Goal: Task Accomplishment & Management: Use online tool/utility

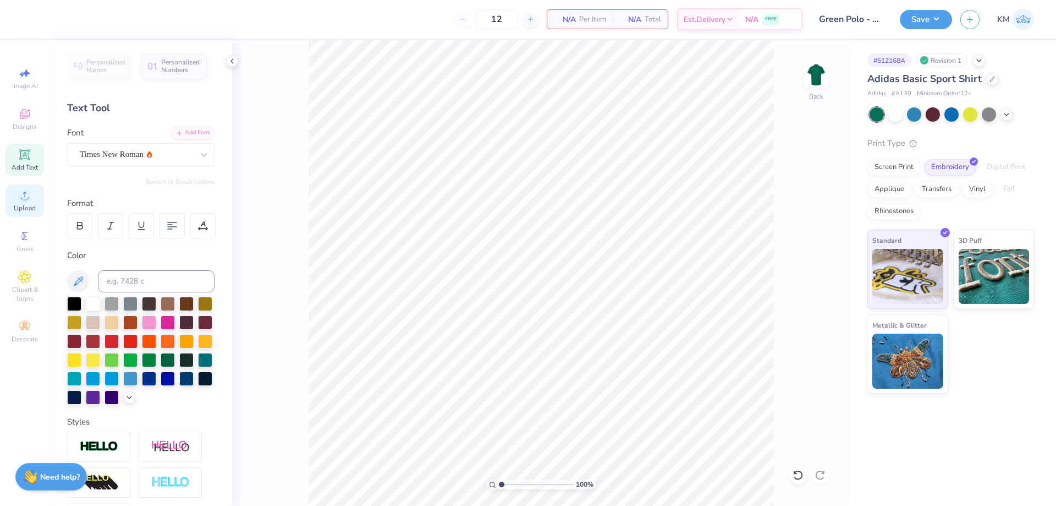
click at [29, 200] on icon at bounding box center [24, 195] width 13 height 13
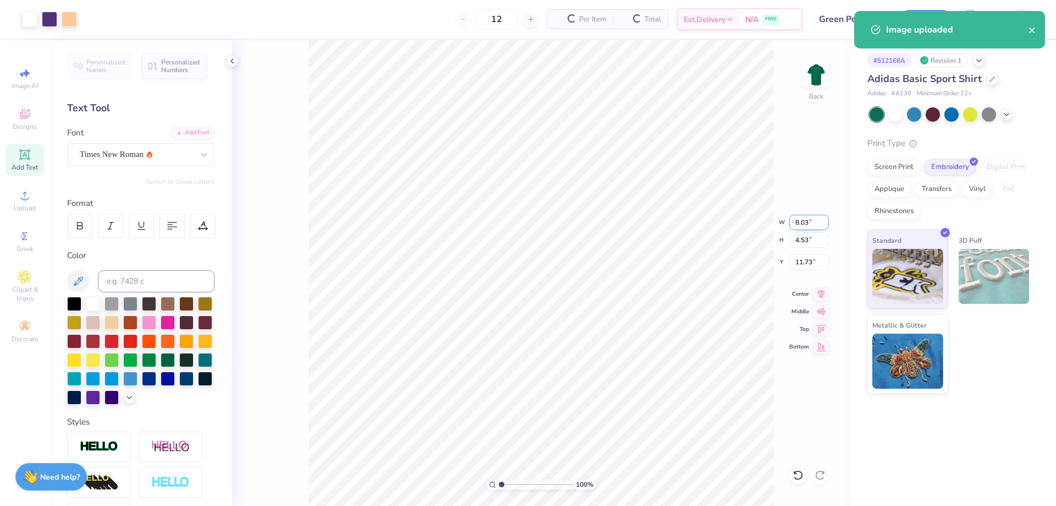
click at [799, 222] on input "8.03" at bounding box center [810, 222] width 40 height 15
type input "3.50"
type input "1.98"
click at [806, 265] on input "13.01" at bounding box center [810, 261] width 40 height 15
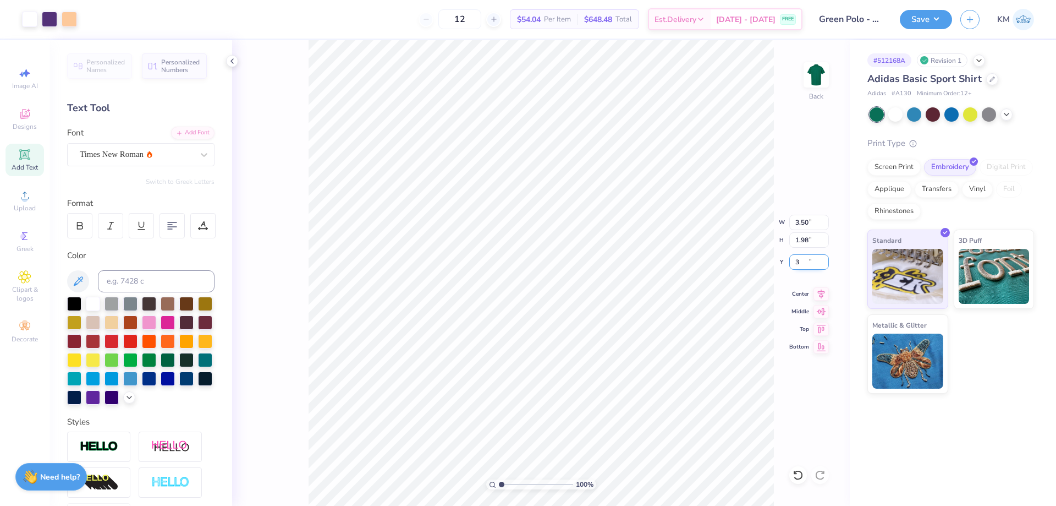
type input "3.00"
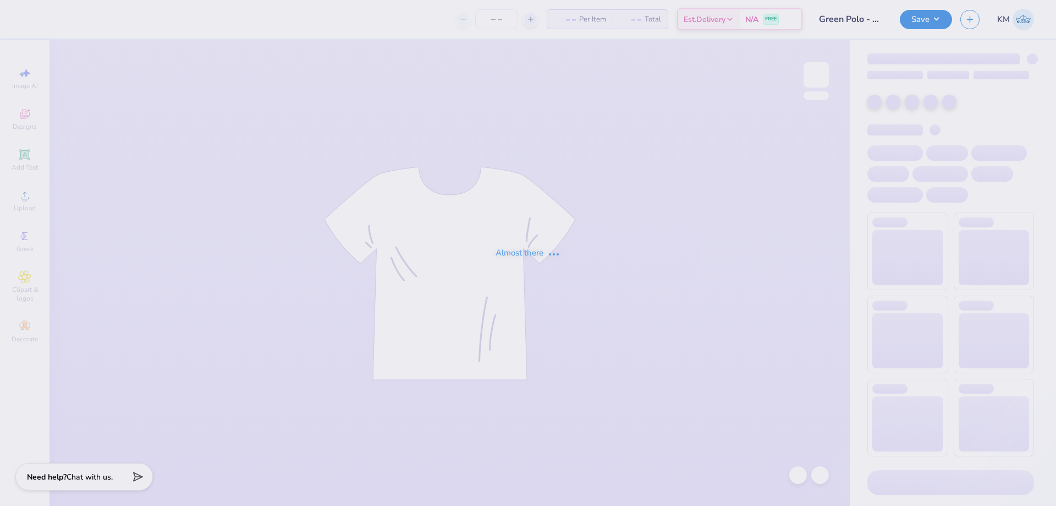
type input "12"
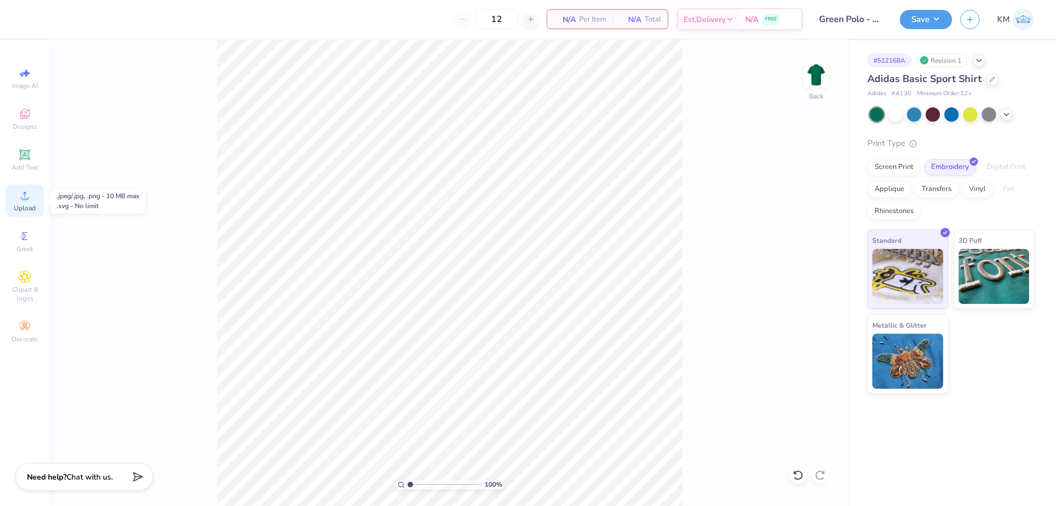
click at [30, 189] on icon at bounding box center [24, 195] width 13 height 13
click at [23, 201] on circle at bounding box center [24, 199] width 6 height 6
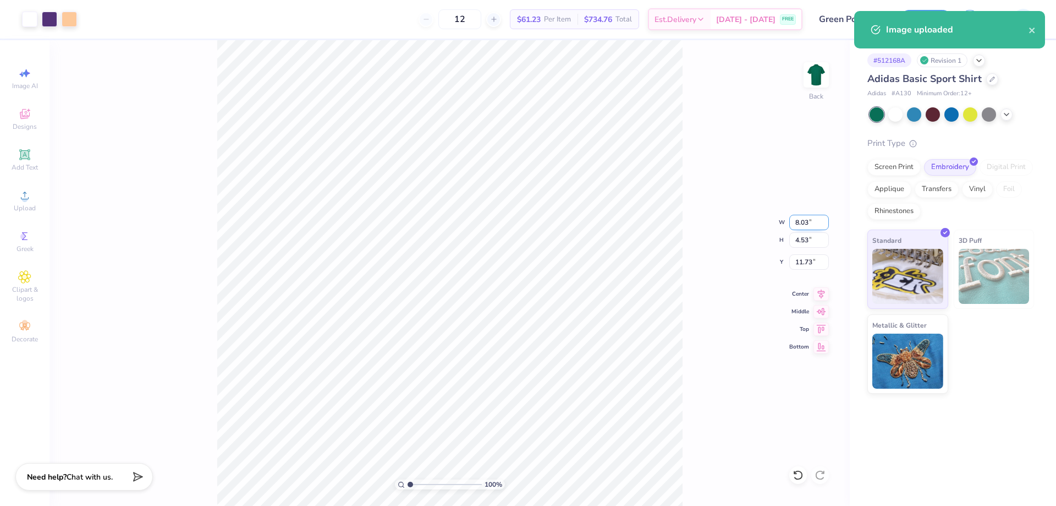
click at [809, 218] on input "8.03" at bounding box center [810, 222] width 40 height 15
type input "3.50"
type input "1.98"
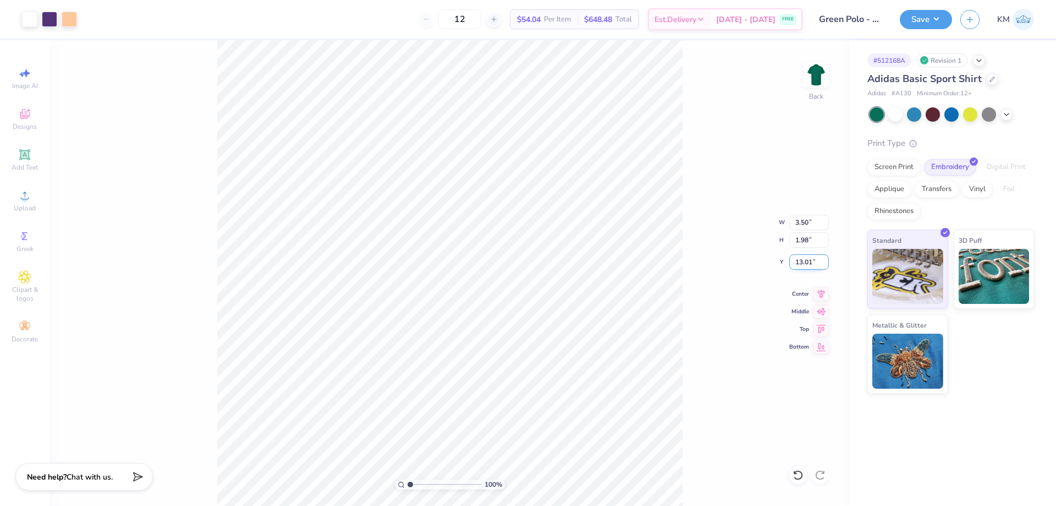
click at [801, 261] on input "13.01" at bounding box center [810, 261] width 40 height 15
type input "3.00"
click at [753, 176] on div "100 % Back W 3.50 3.50 " H 1.98 1.98 " Y 3.00 3.00 " Center Middle Top Bottom" at bounding box center [450, 272] width 801 height 465
click at [914, 20] on button "Save" at bounding box center [926, 17] width 52 height 19
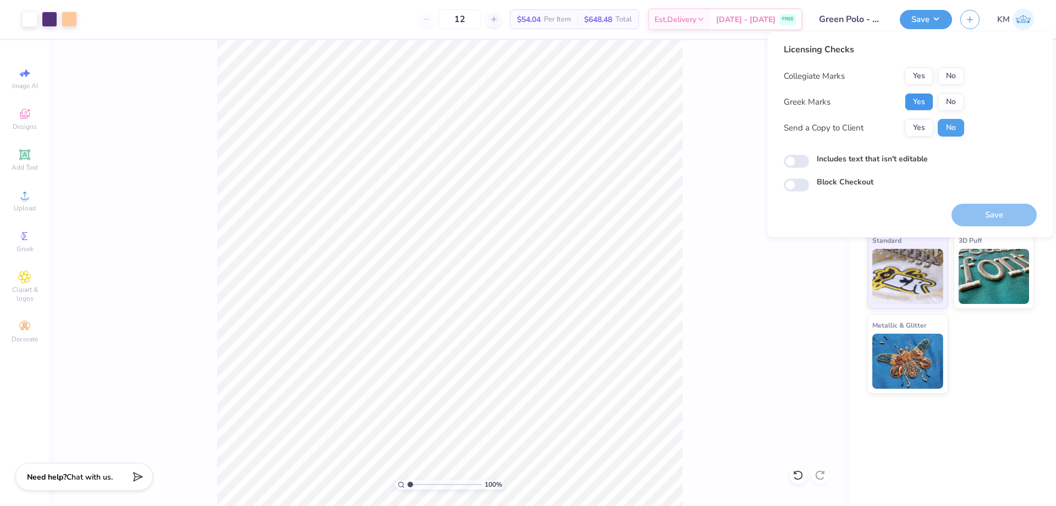
drag, startPoint x: 916, startPoint y: 101, endPoint x: 936, endPoint y: 85, distance: 25.8
click at [917, 100] on button "Yes" at bounding box center [919, 102] width 29 height 18
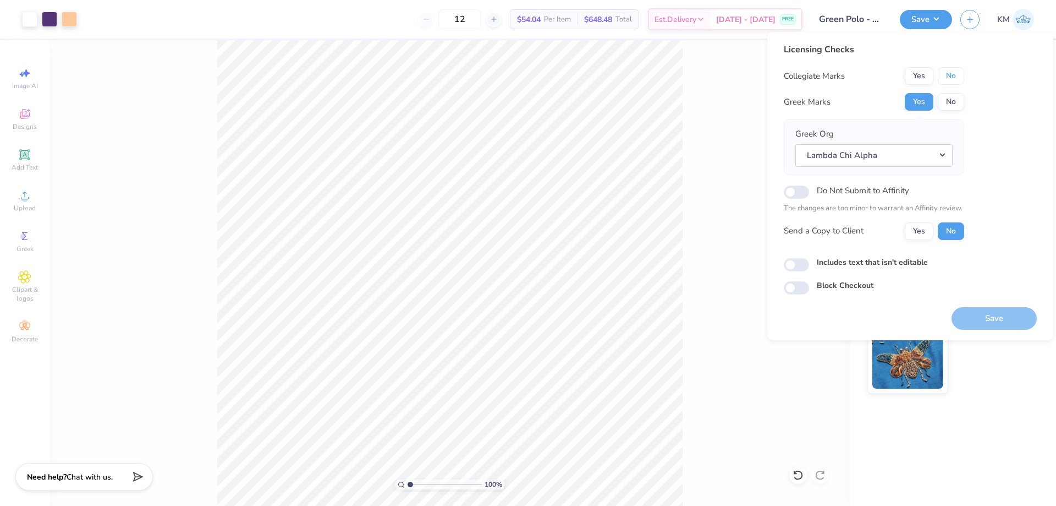
click at [955, 69] on button "No" at bounding box center [951, 76] width 26 height 18
drag, startPoint x: 925, startPoint y: 227, endPoint x: 964, endPoint y: 297, distance: 80.5
click at [924, 227] on button "Yes" at bounding box center [919, 231] width 29 height 18
click at [982, 319] on button "Save" at bounding box center [994, 318] width 85 height 23
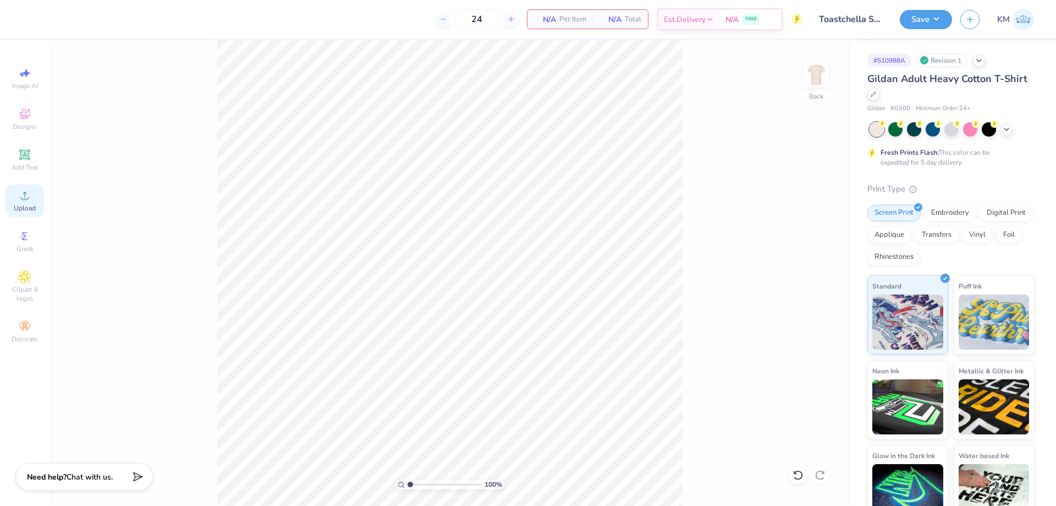
click at [32, 199] on div "Upload" at bounding box center [25, 200] width 39 height 32
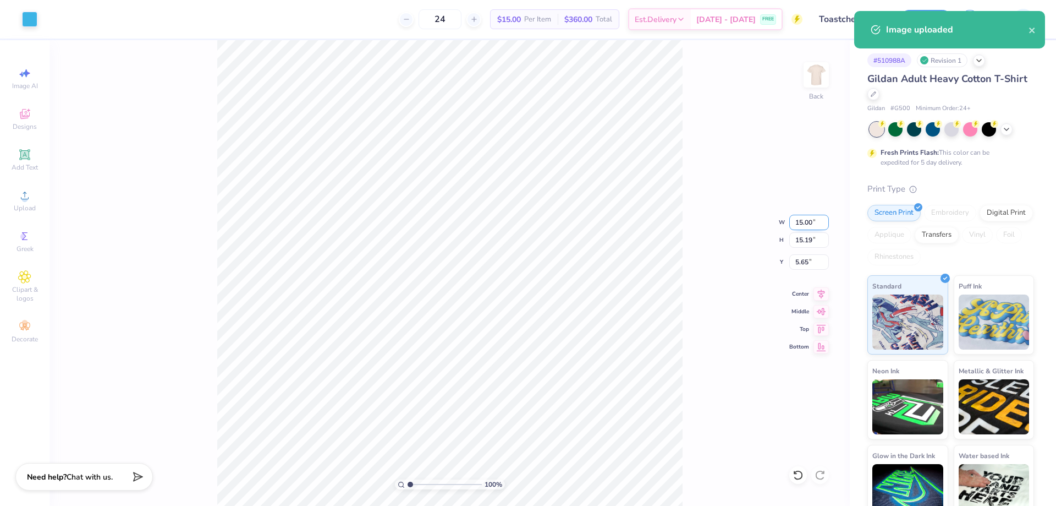
click at [813, 221] on input "15.00" at bounding box center [810, 222] width 40 height 15
click at [811, 235] on input "15.19" at bounding box center [810, 239] width 40 height 15
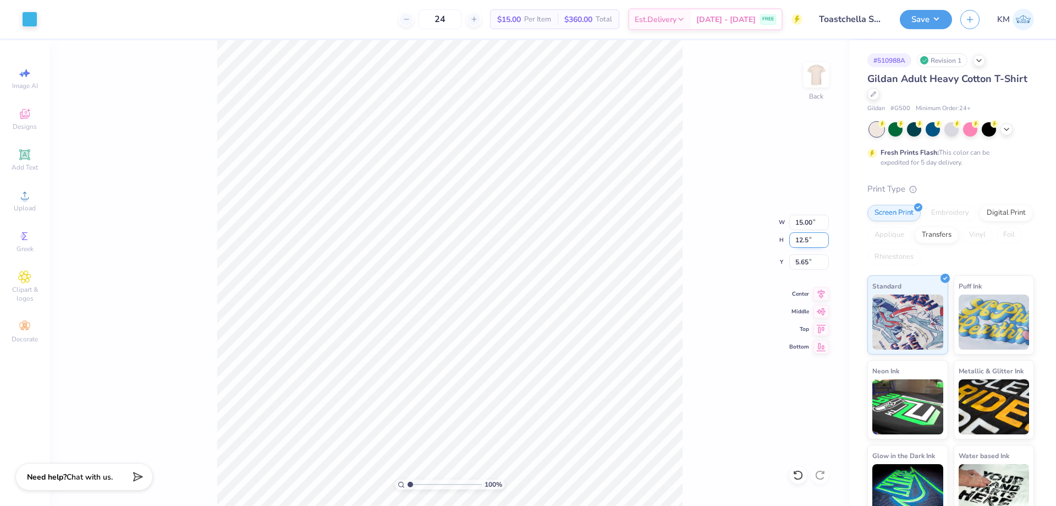
type input "12.5"
type input "12.34"
type input "12.50"
click at [804, 261] on input "7.00" at bounding box center [810, 261] width 40 height 15
type input "3.00"
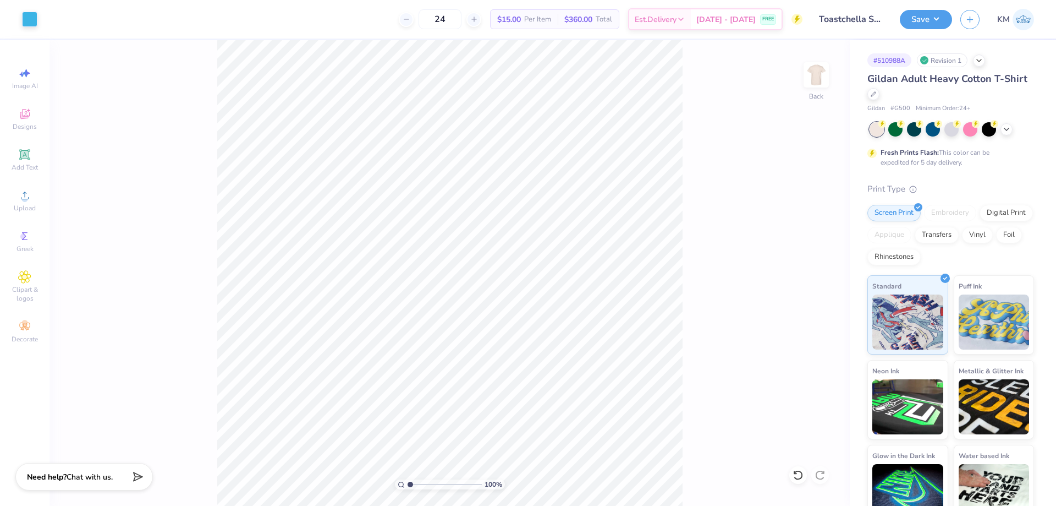
drag, startPoint x: 413, startPoint y: 483, endPoint x: 403, endPoint y: 484, distance: 9.4
click at [408, 484] on input "range" at bounding box center [445, 484] width 74 height 10
type input "1"
drag, startPoint x: 410, startPoint y: 483, endPoint x: 347, endPoint y: 480, distance: 62.8
click at [408, 480] on input "range" at bounding box center [445, 484] width 74 height 10
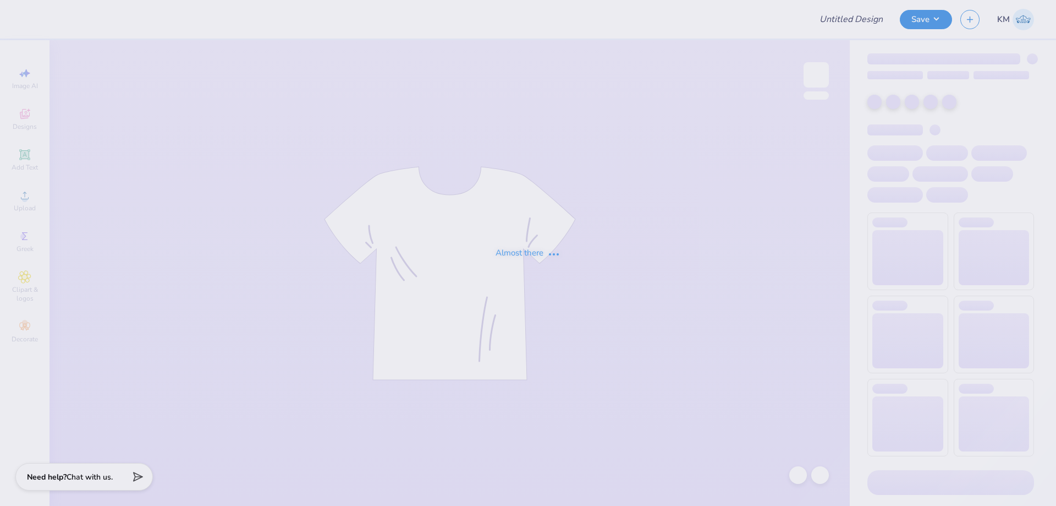
type input "Toastchella Shirts"
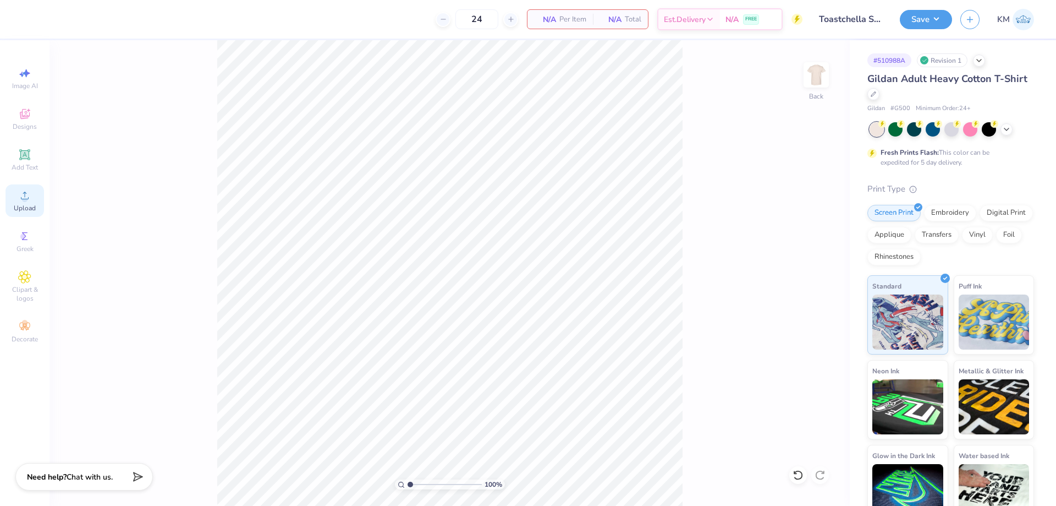
click at [23, 206] on span "Upload" at bounding box center [25, 208] width 22 height 9
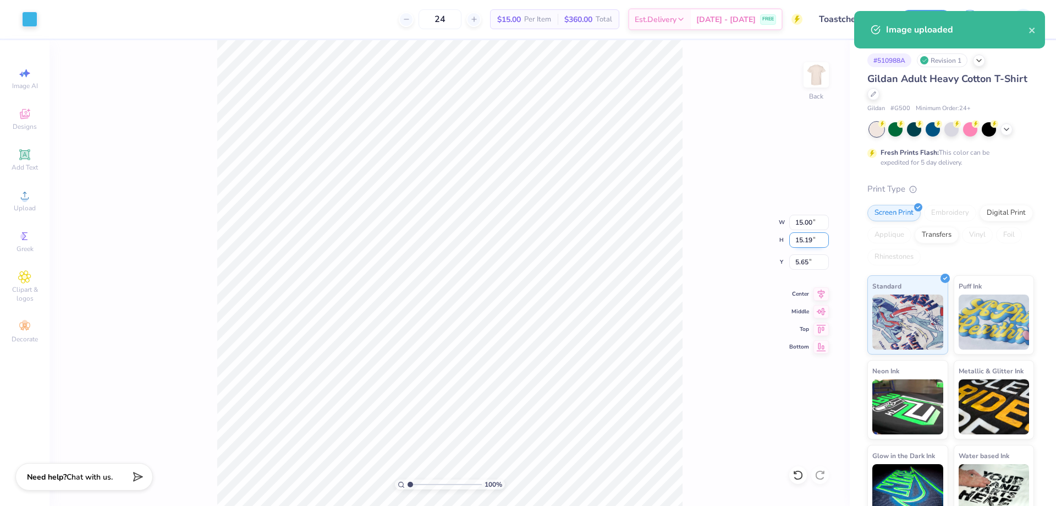
click at [810, 237] on input "15.19" at bounding box center [810, 239] width 40 height 15
type input "12.5"
type input "12.34"
type input "12.50"
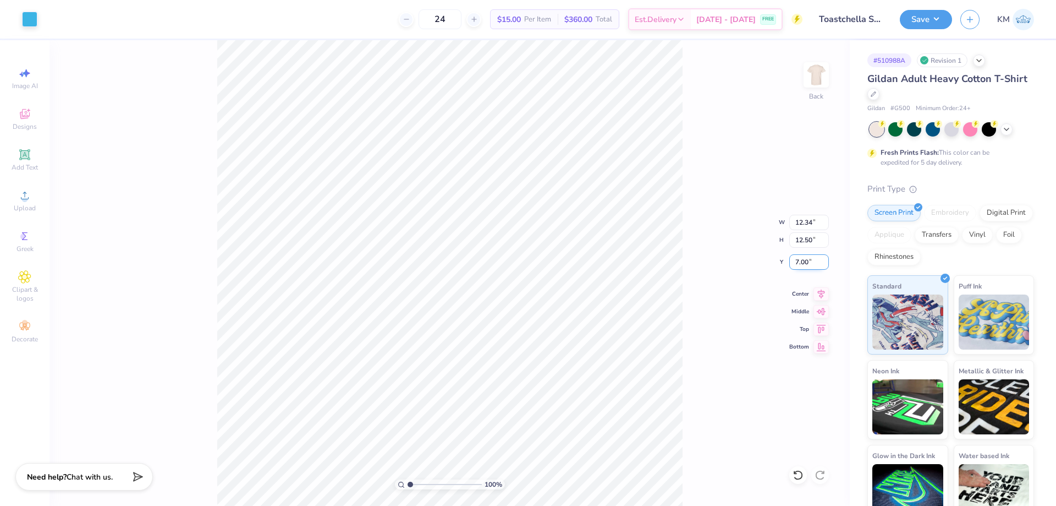
click at [810, 262] on input "7.00" at bounding box center [810, 261] width 40 height 15
type input "3.00"
click at [919, 14] on button "Save" at bounding box center [926, 17] width 52 height 19
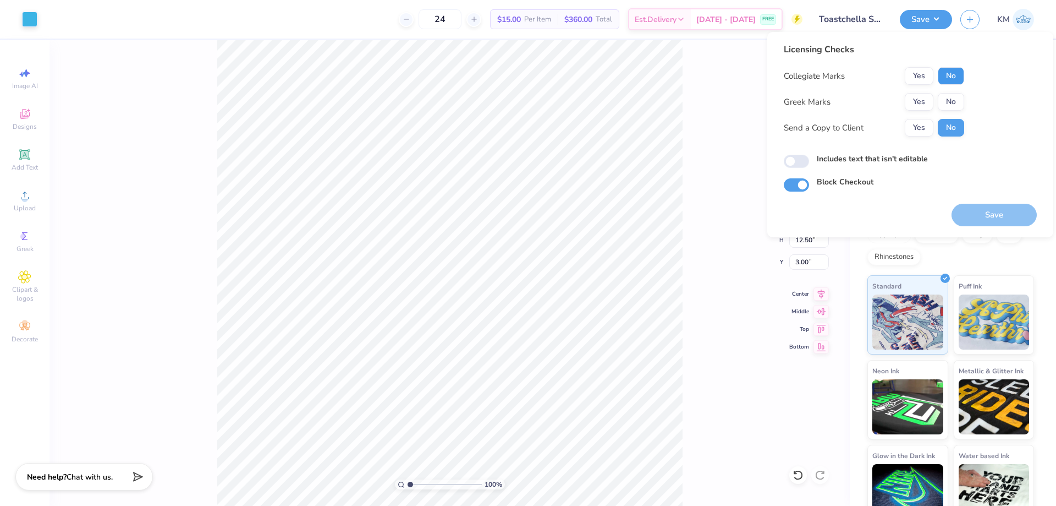
drag, startPoint x: 951, startPoint y: 77, endPoint x: 950, endPoint y: 87, distance: 10.6
click at [951, 79] on button "No" at bounding box center [951, 76] width 26 height 18
click at [947, 100] on button "No" at bounding box center [951, 102] width 26 height 18
click at [922, 118] on div "Collegiate Marks Yes No Greek Marks Yes No Send a Copy to Client Yes No" at bounding box center [874, 101] width 180 height 69
click at [932, 130] on button "Yes" at bounding box center [919, 128] width 29 height 18
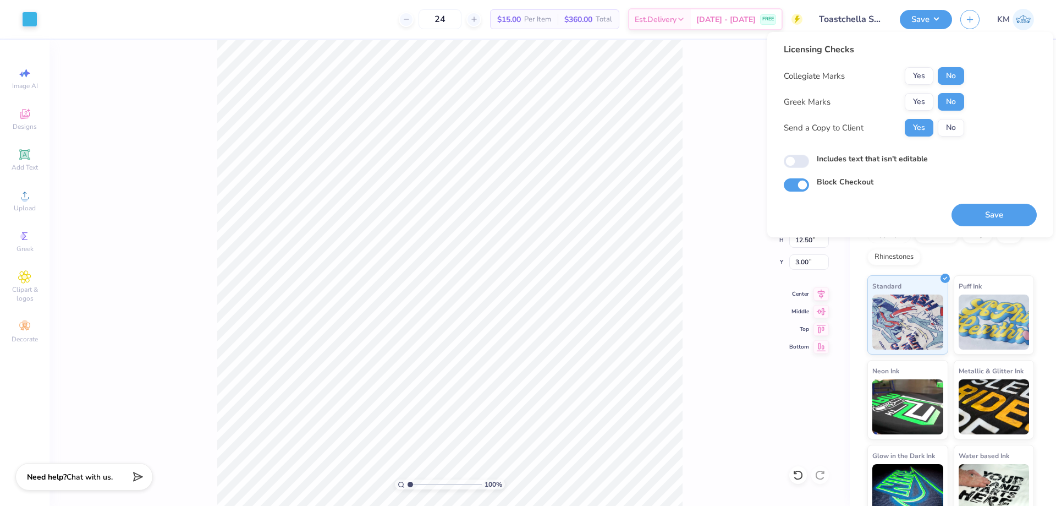
click at [977, 203] on div "Save" at bounding box center [994, 208] width 85 height 35
click at [979, 210] on button "Save" at bounding box center [994, 215] width 85 height 23
